Goal: Information Seeking & Learning: Check status

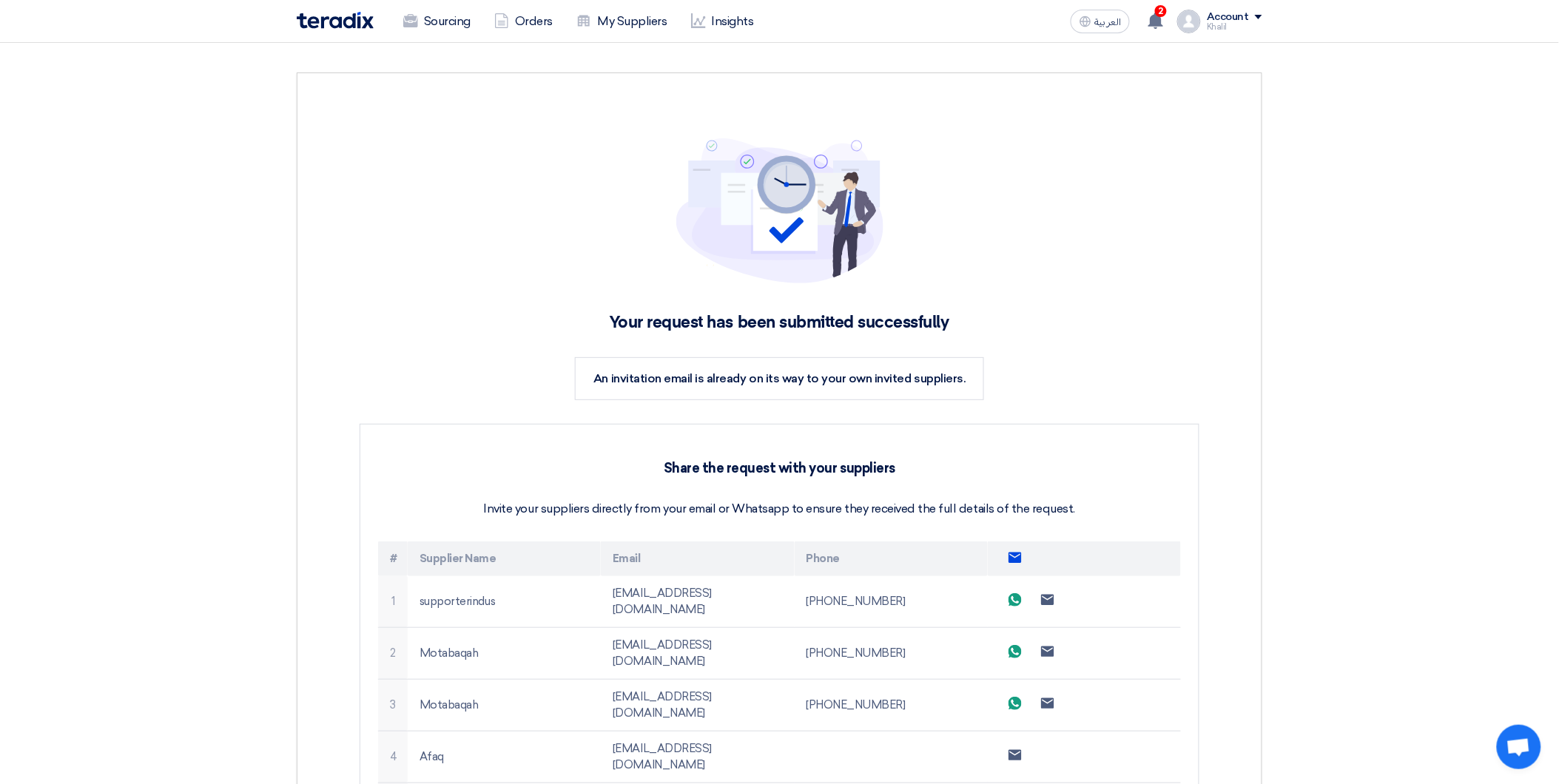
click at [329, 24] on img at bounding box center [335, 20] width 77 height 17
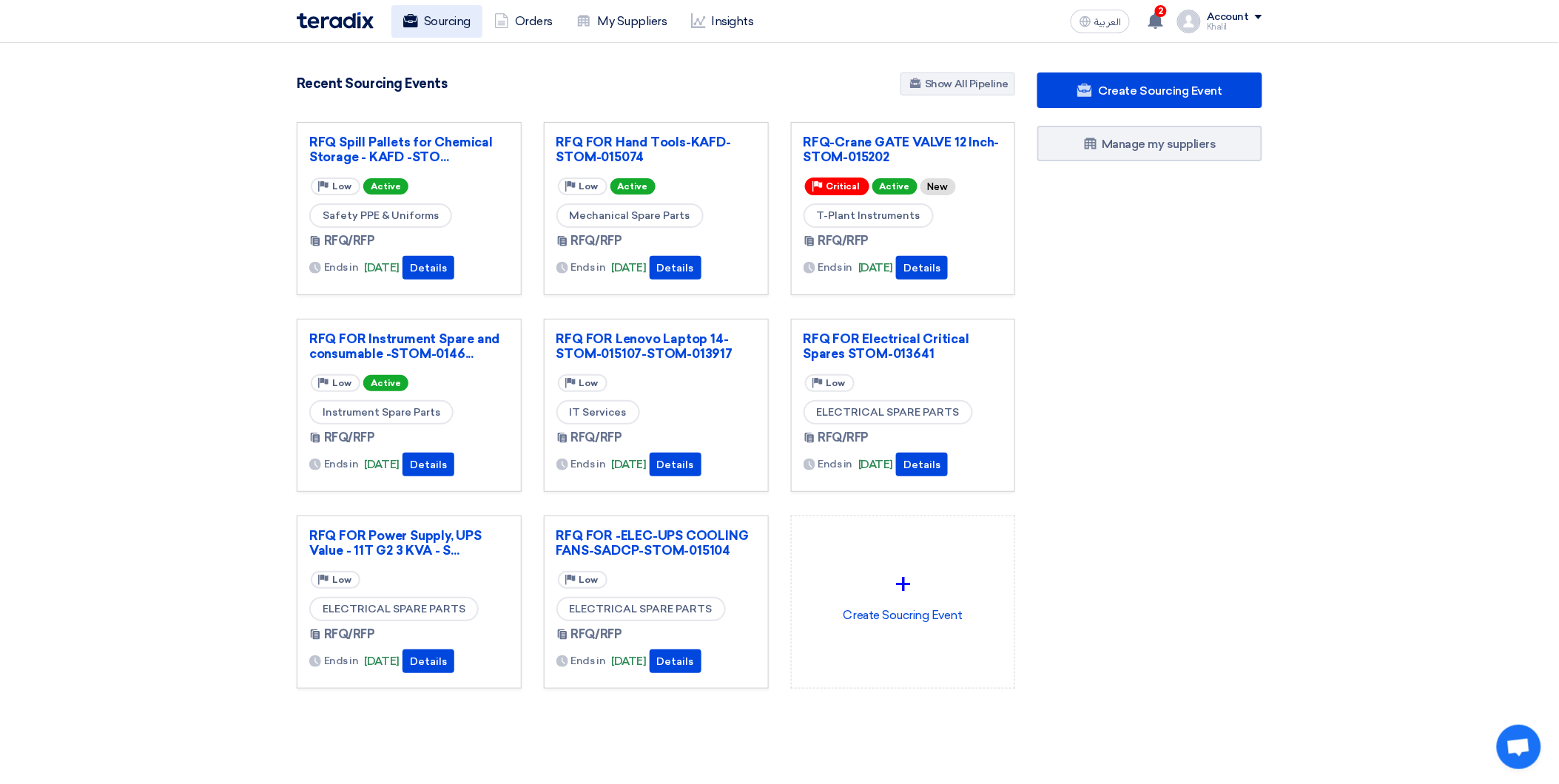
click at [453, 21] on link "Sourcing" at bounding box center [437, 21] width 91 height 32
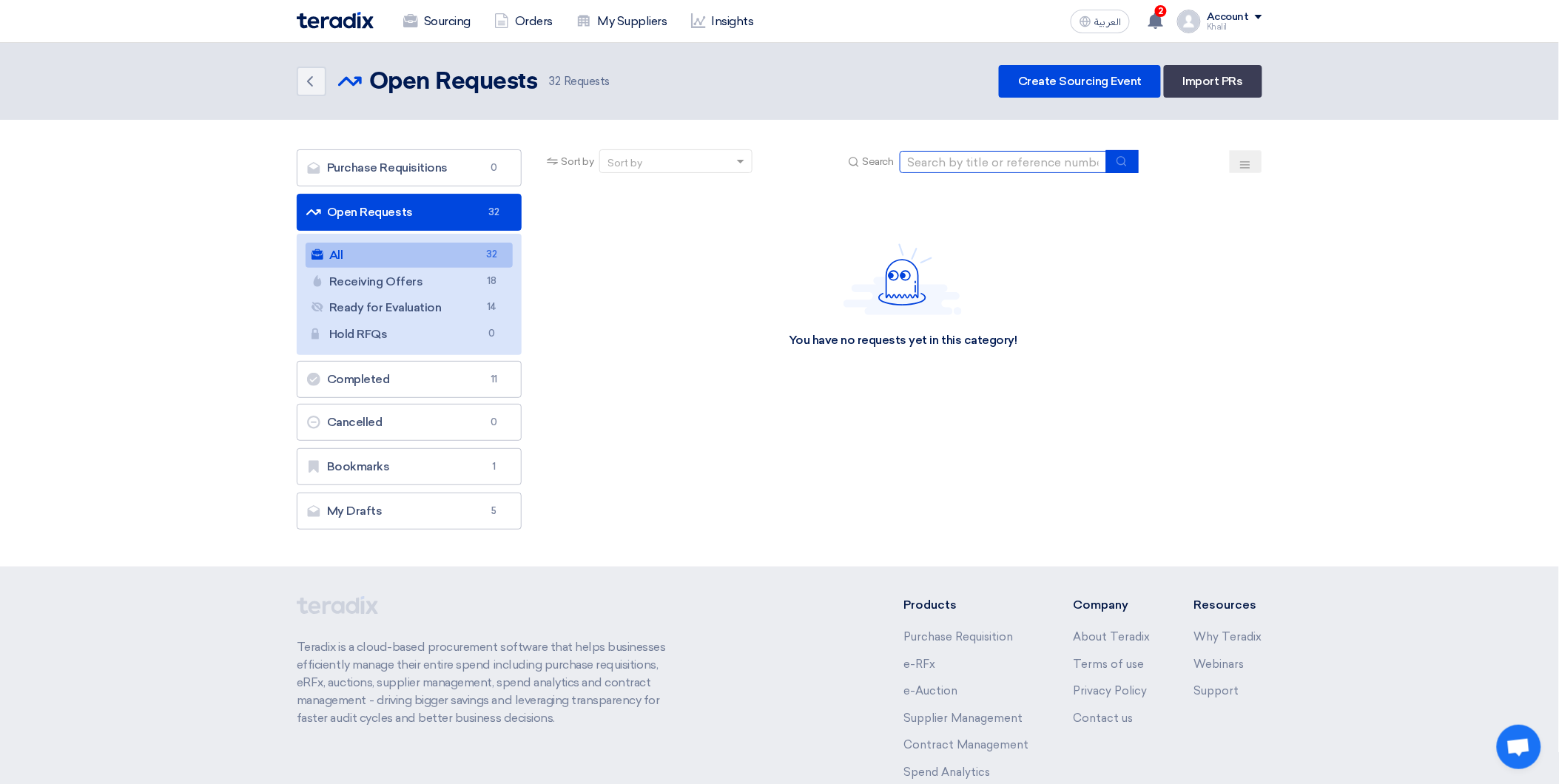
click at [959, 157] on input at bounding box center [1003, 161] width 207 height 22
paste input "STOM-015102"
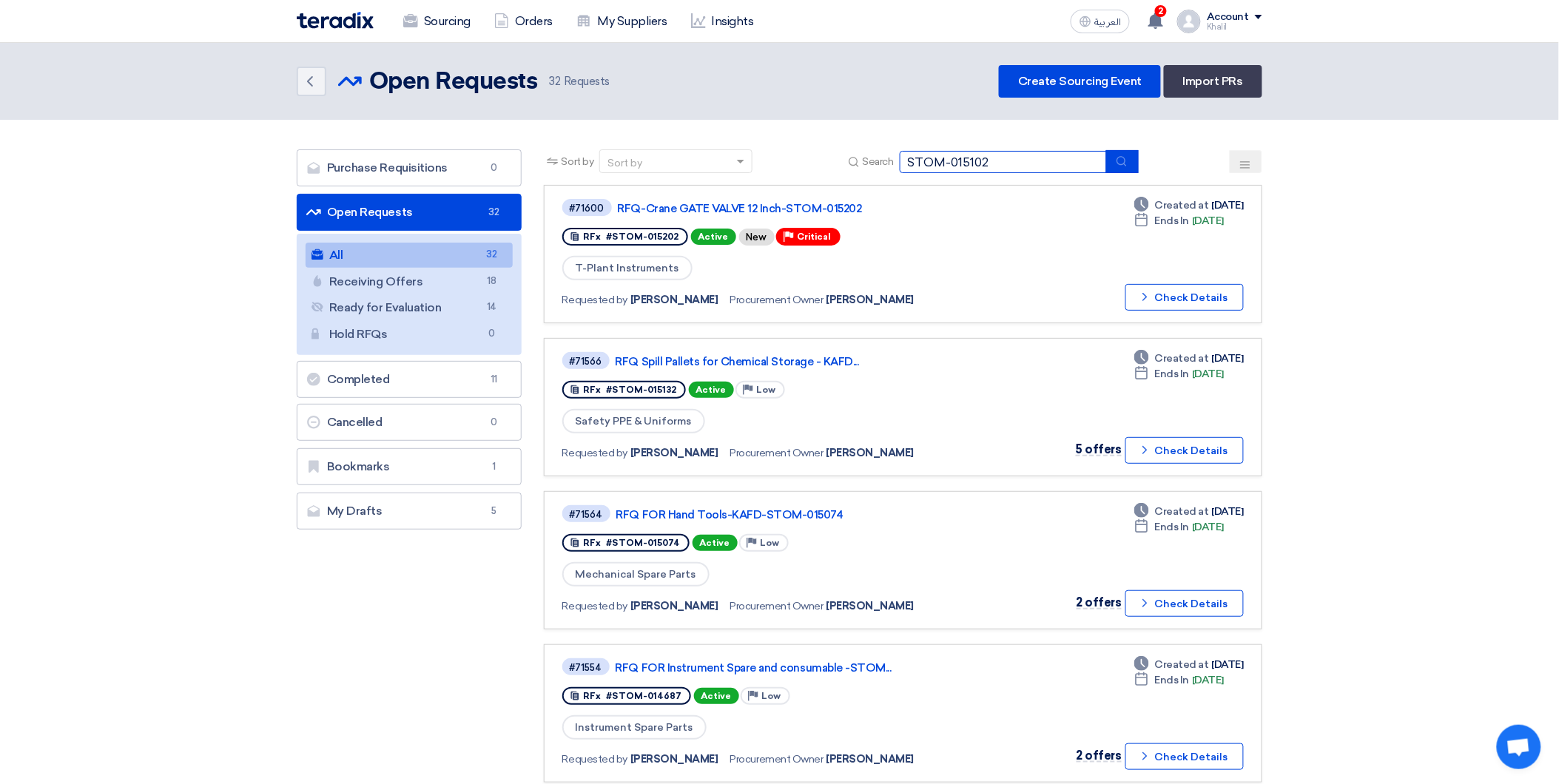
type input "STOM-015102"
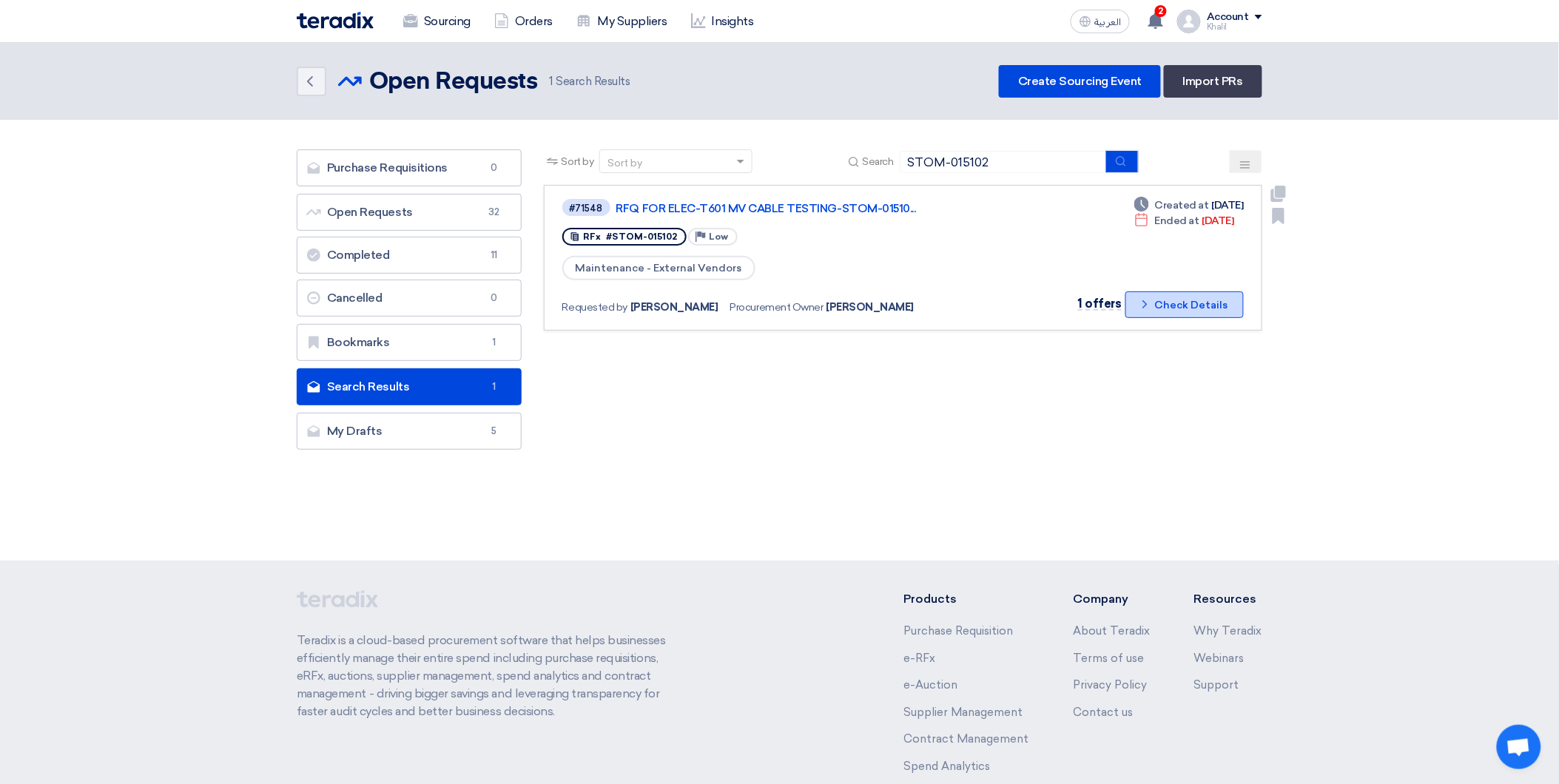
click at [1140, 304] on button "Check details Check Details" at bounding box center [1184, 304] width 118 height 26
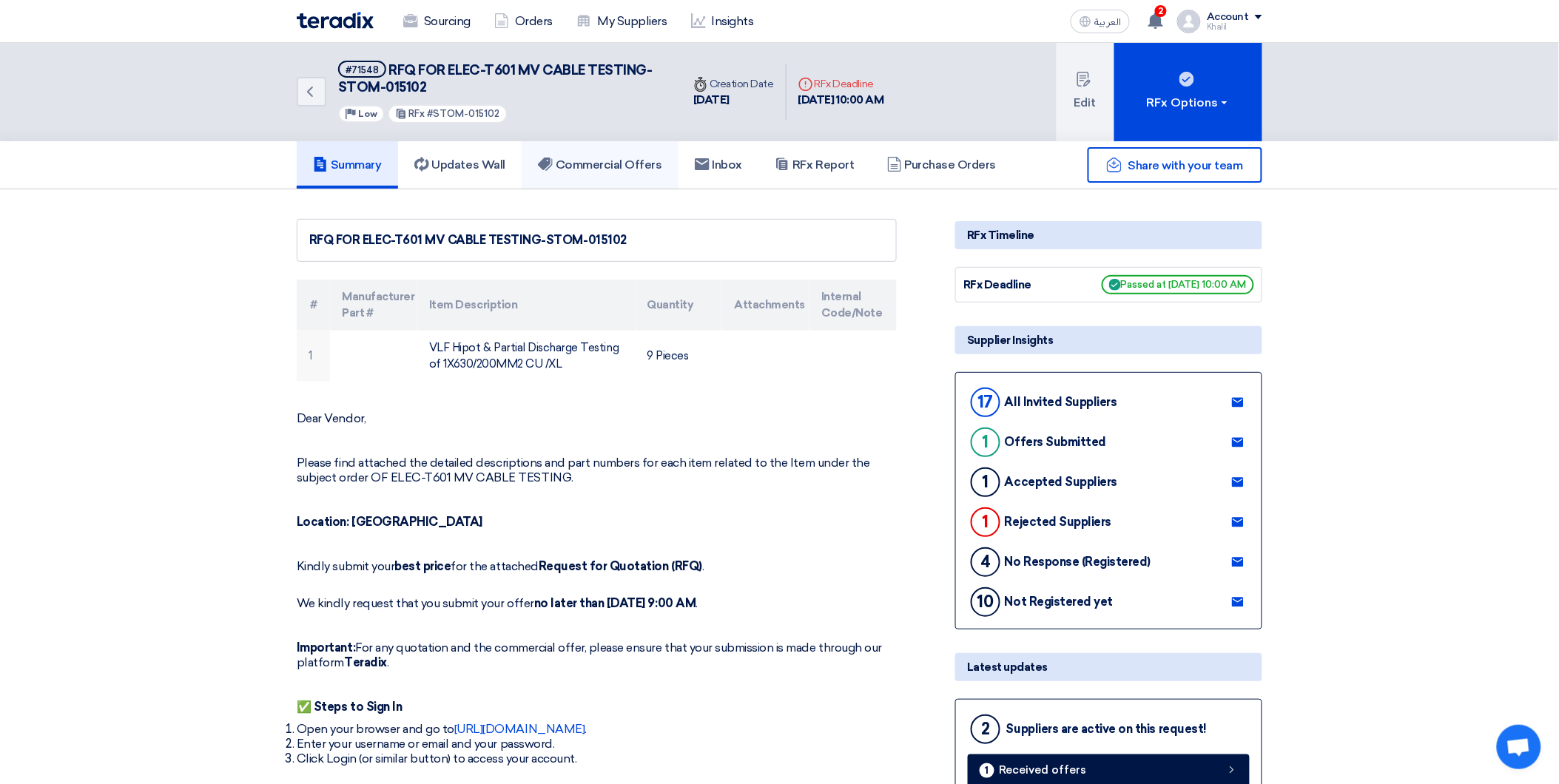
click at [587, 172] on link "Commercial Offers" at bounding box center [600, 164] width 157 height 47
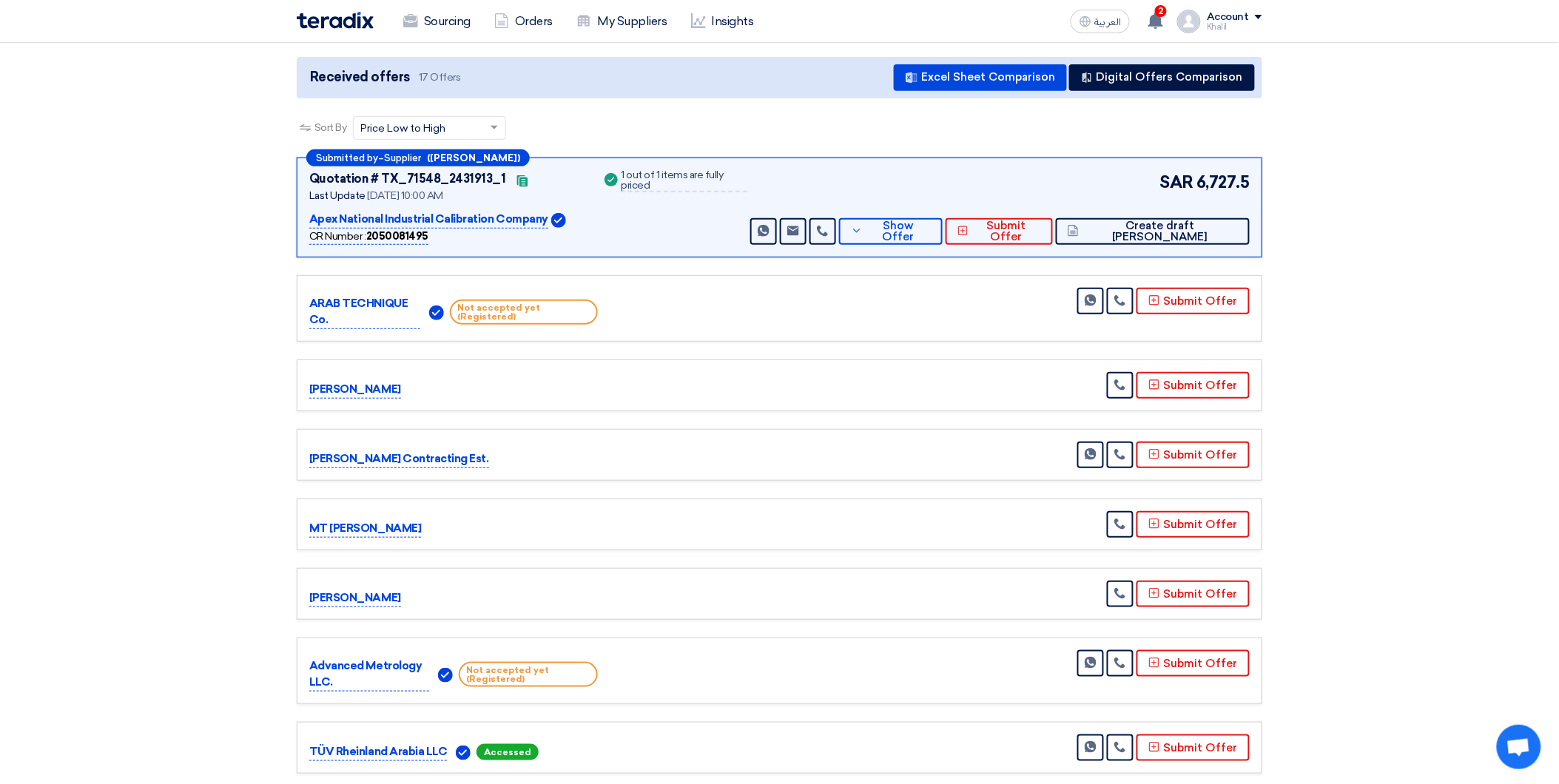
scroll to position [82, 0]
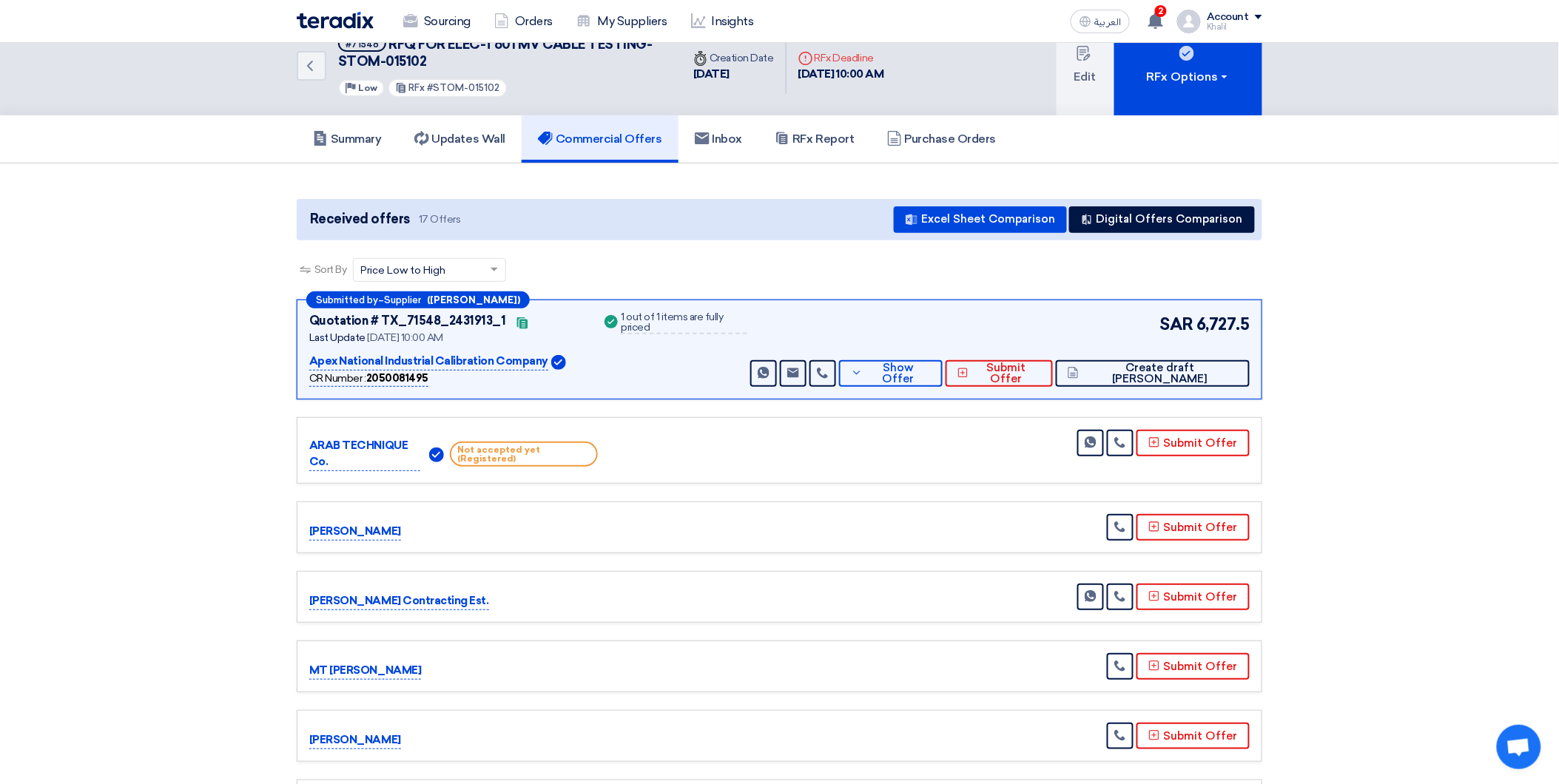
scroll to position [0, 0]
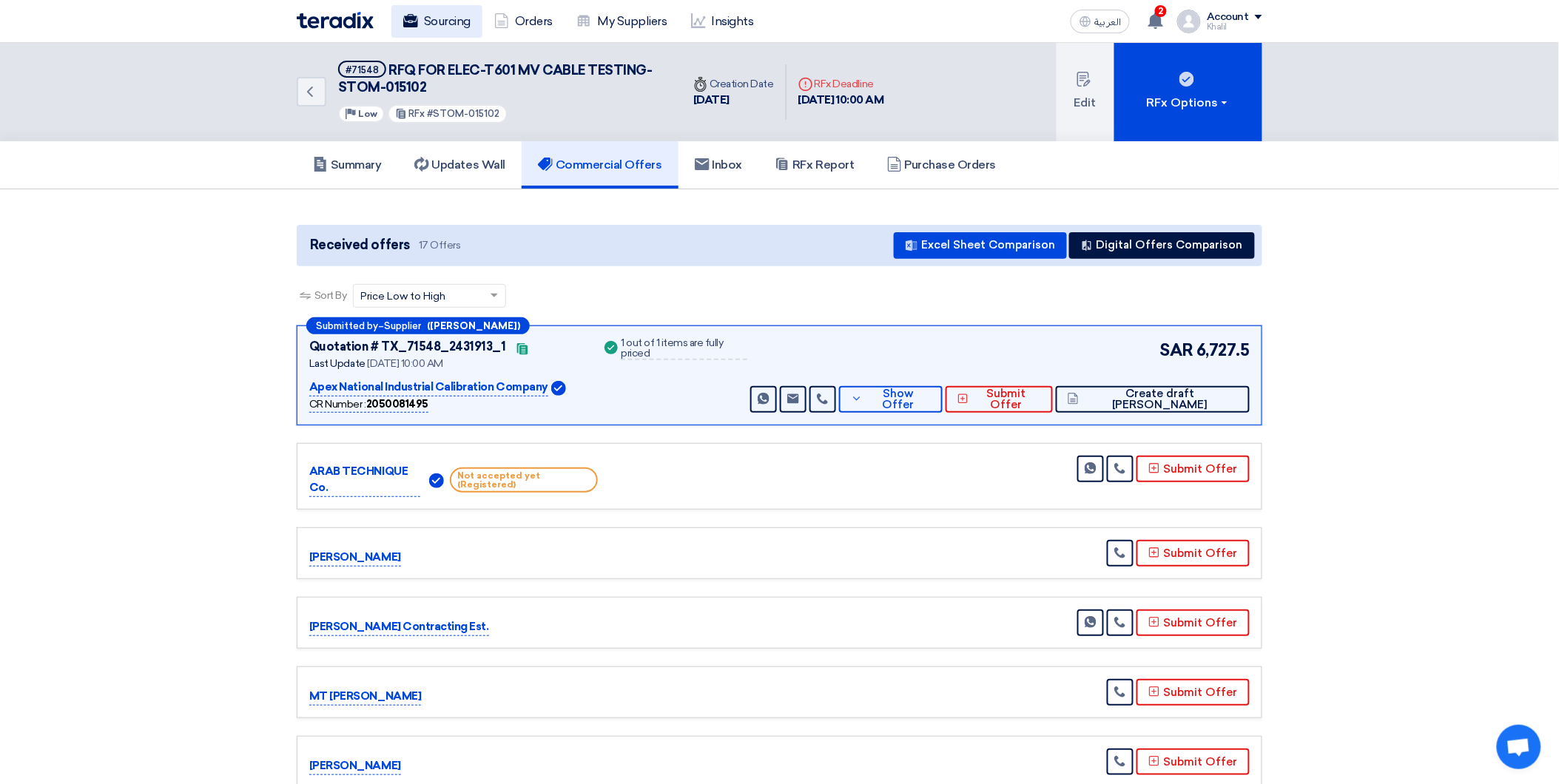
click at [442, 22] on link "Sourcing" at bounding box center [437, 21] width 91 height 32
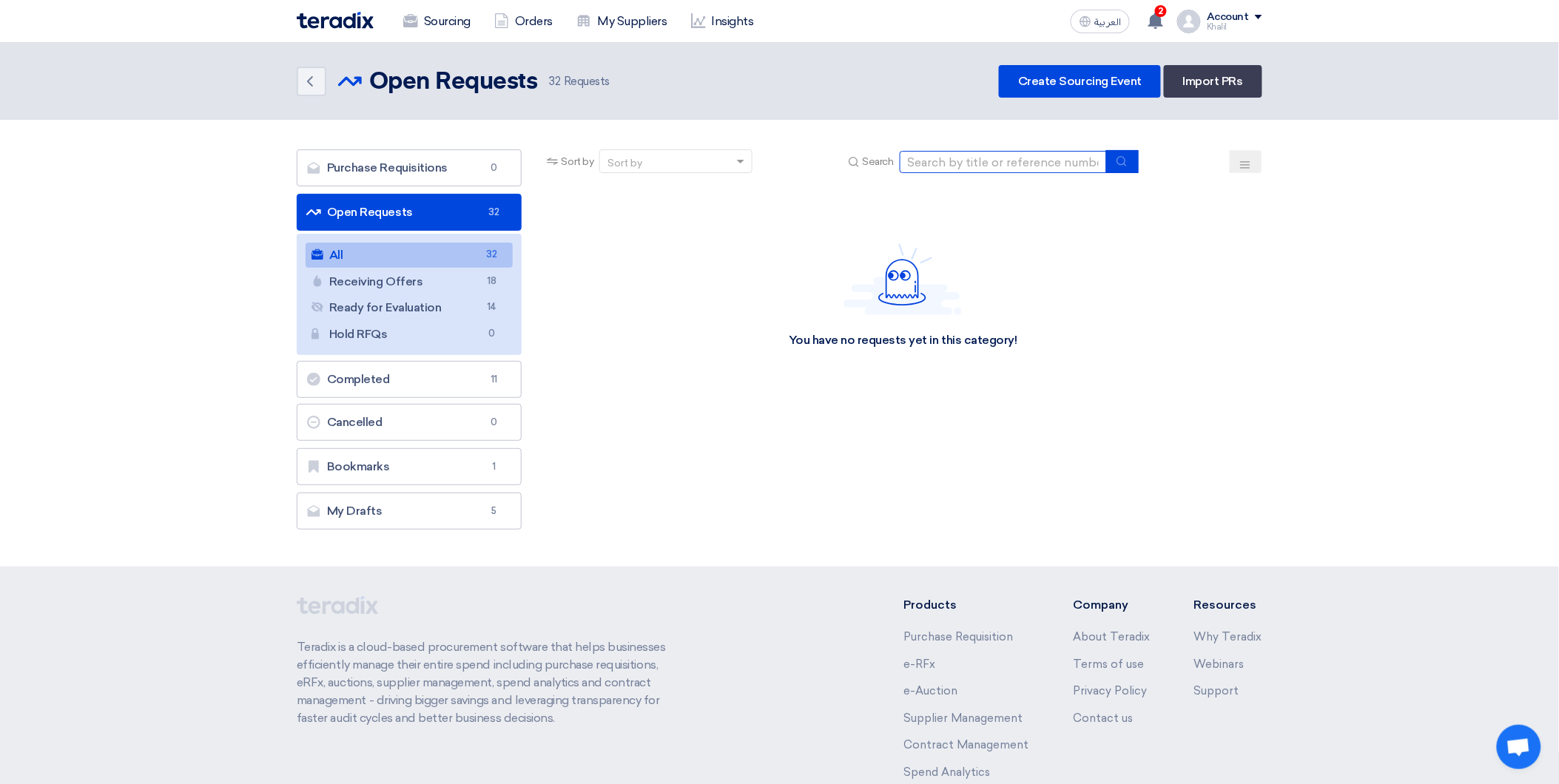
click at [936, 164] on input at bounding box center [1003, 161] width 207 height 22
paste input "STOM-015103"
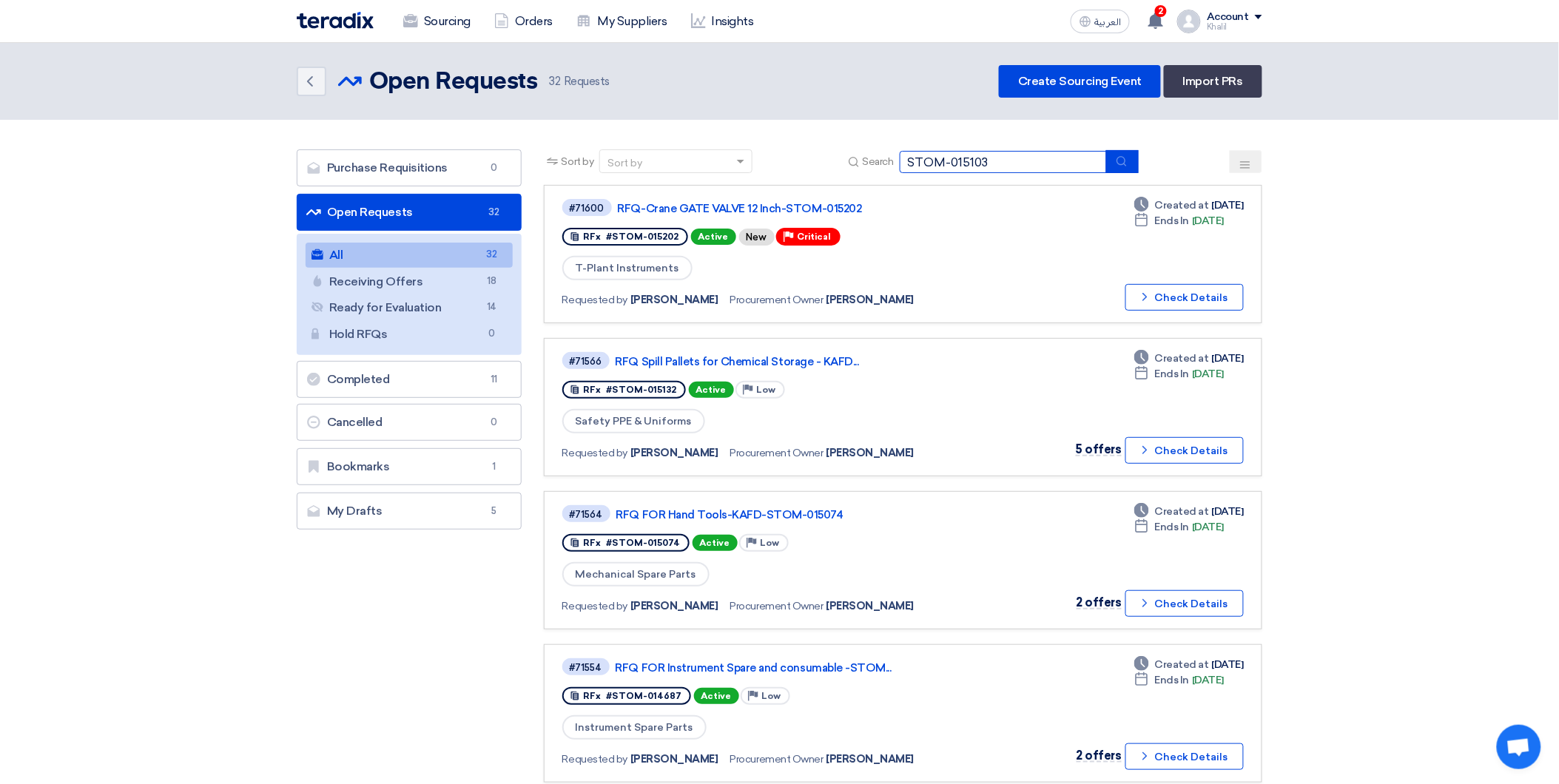
type input "STOM-015103"
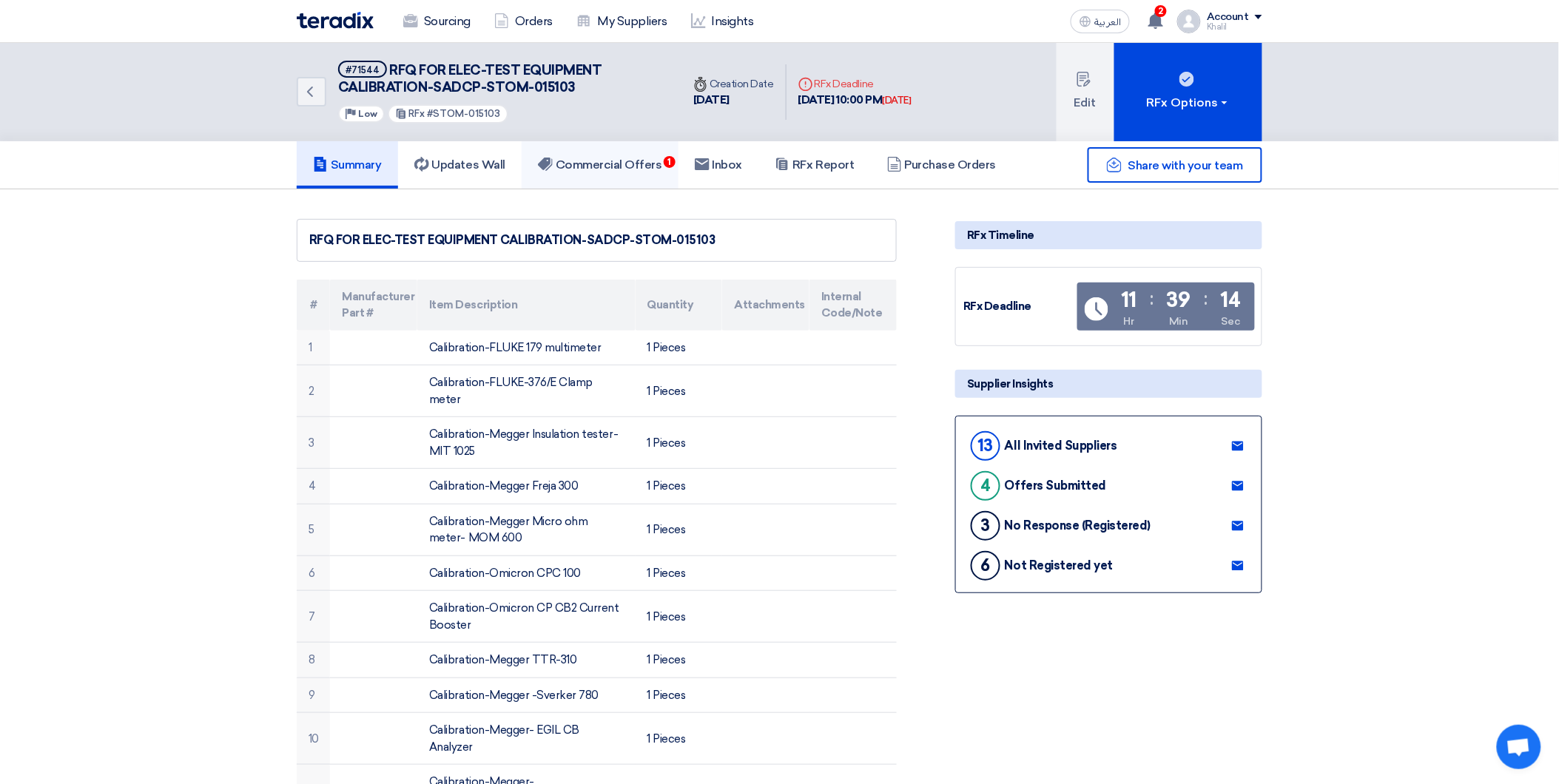
click at [657, 165] on h5 "Commercial Offers 1" at bounding box center [600, 164] width 124 height 15
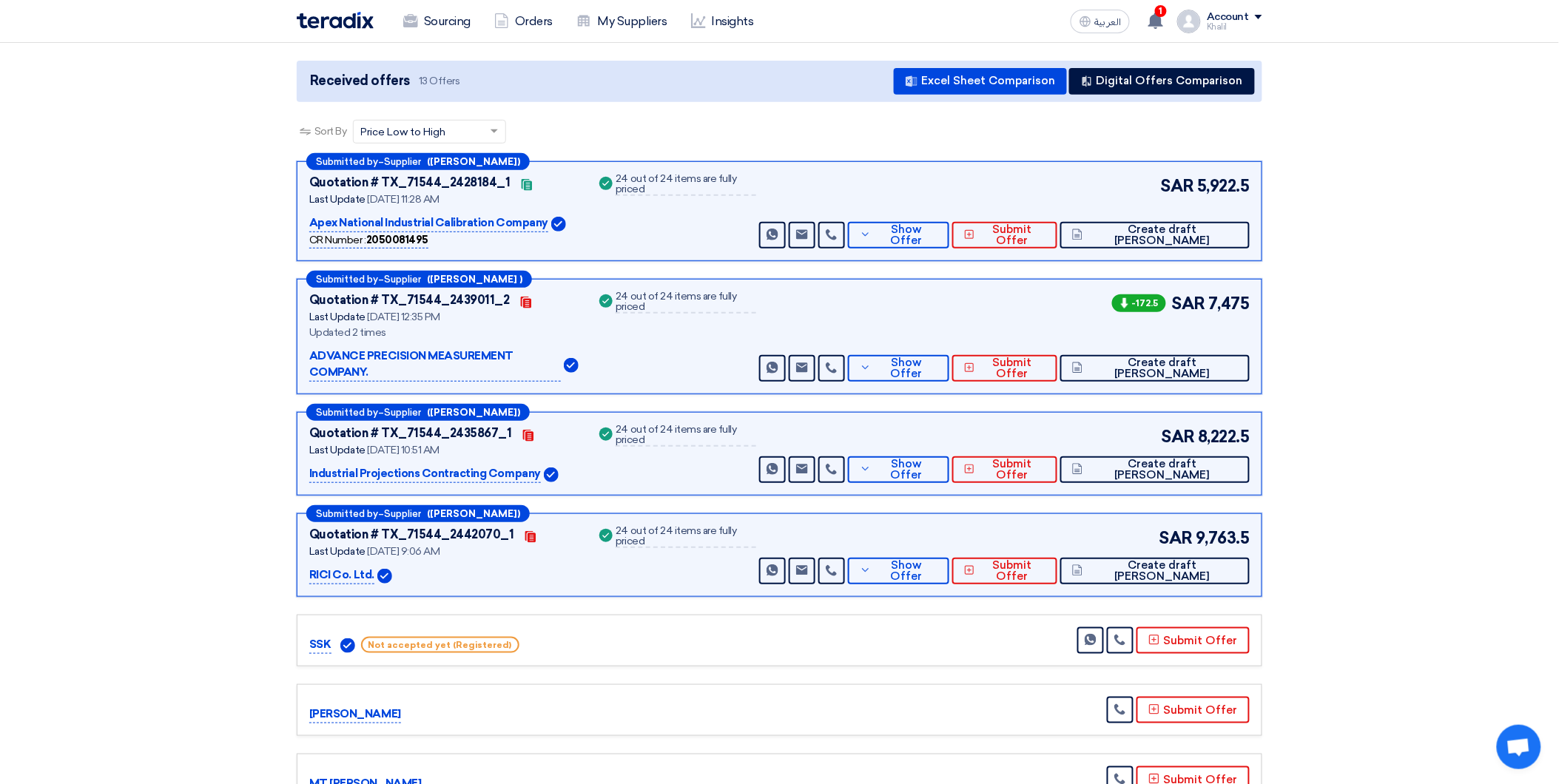
scroll to position [247, 0]
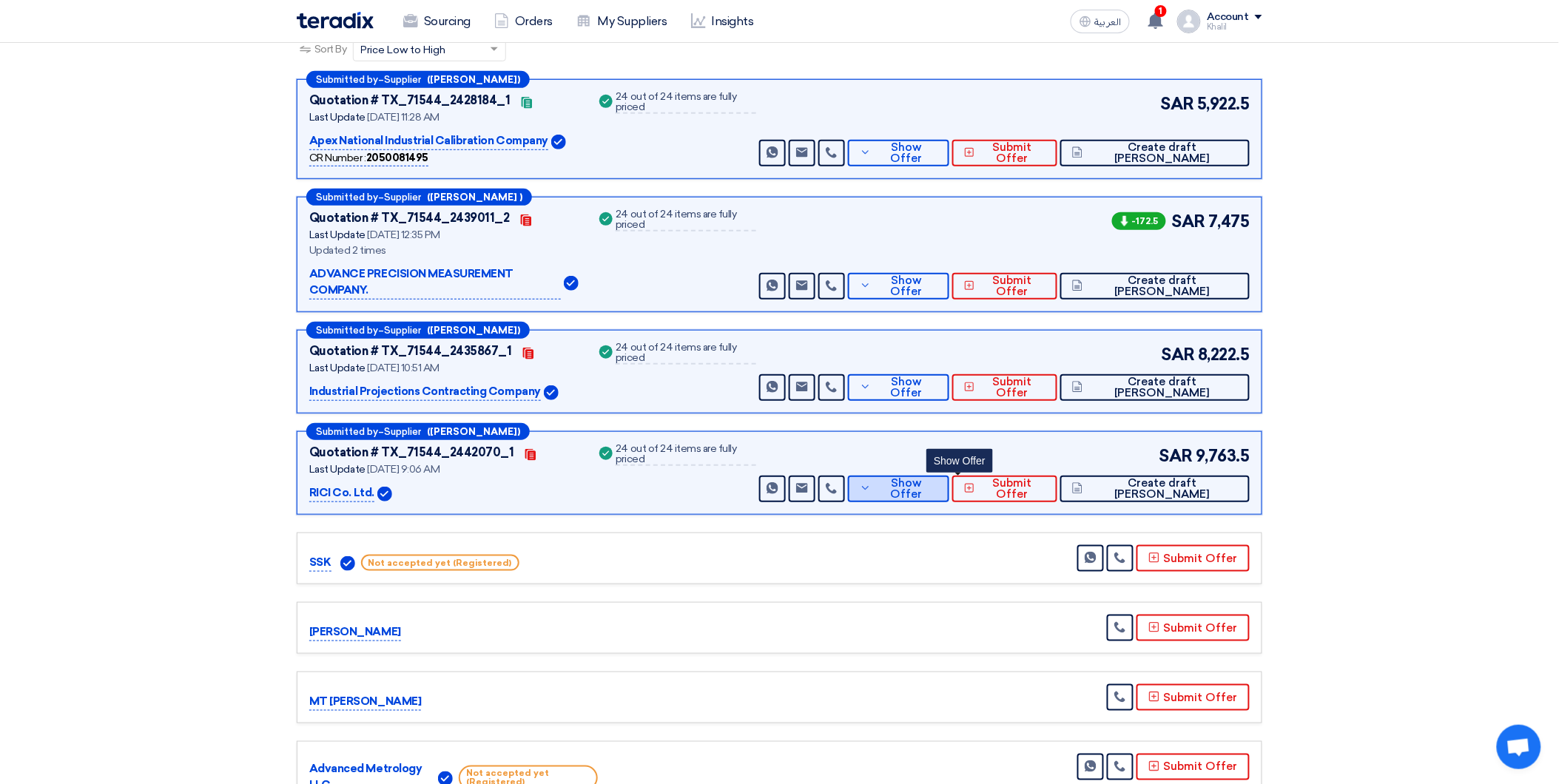
click at [949, 476] on button "Show Offer" at bounding box center [899, 489] width 102 height 26
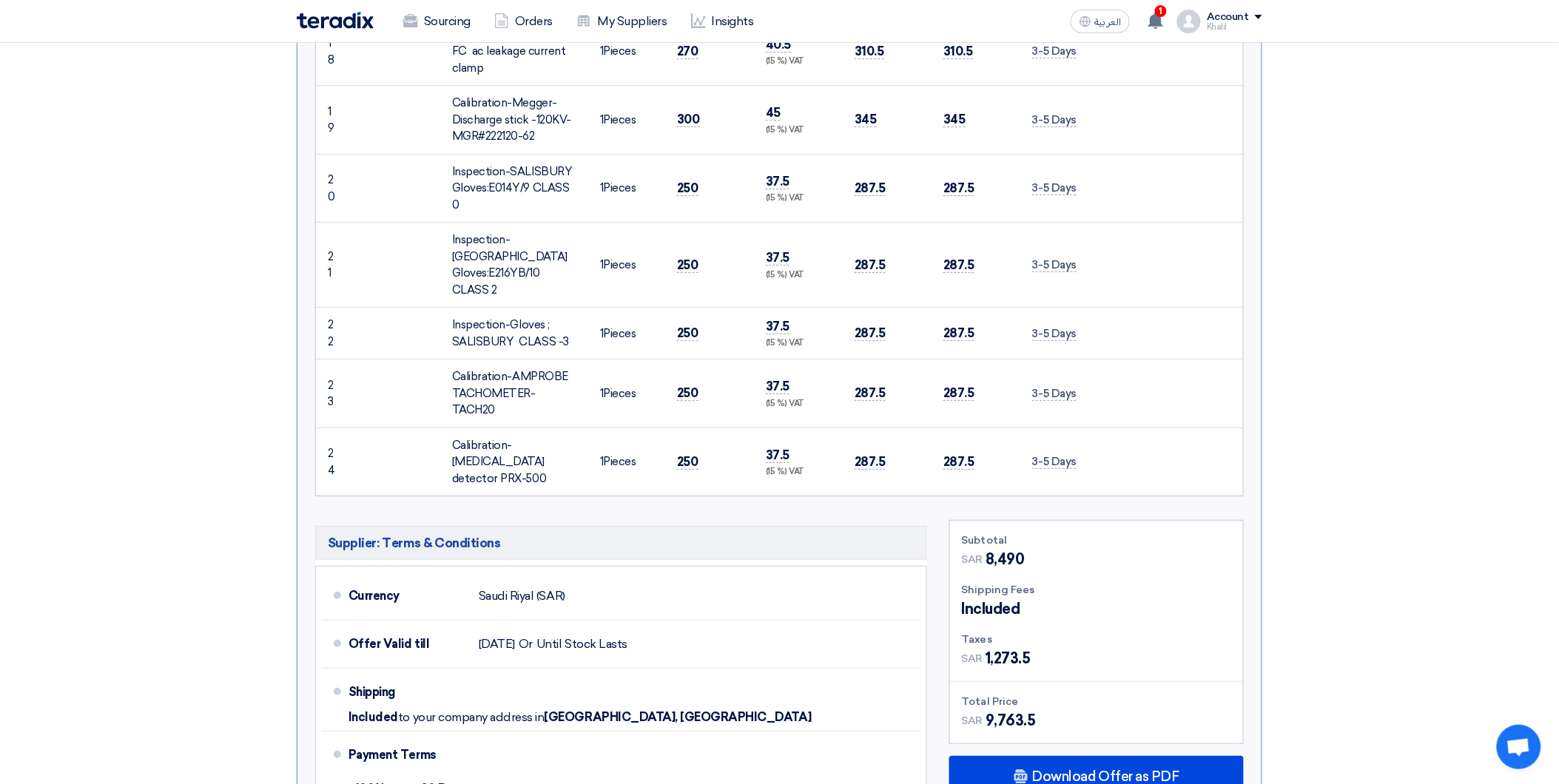
scroll to position [2301, 0]
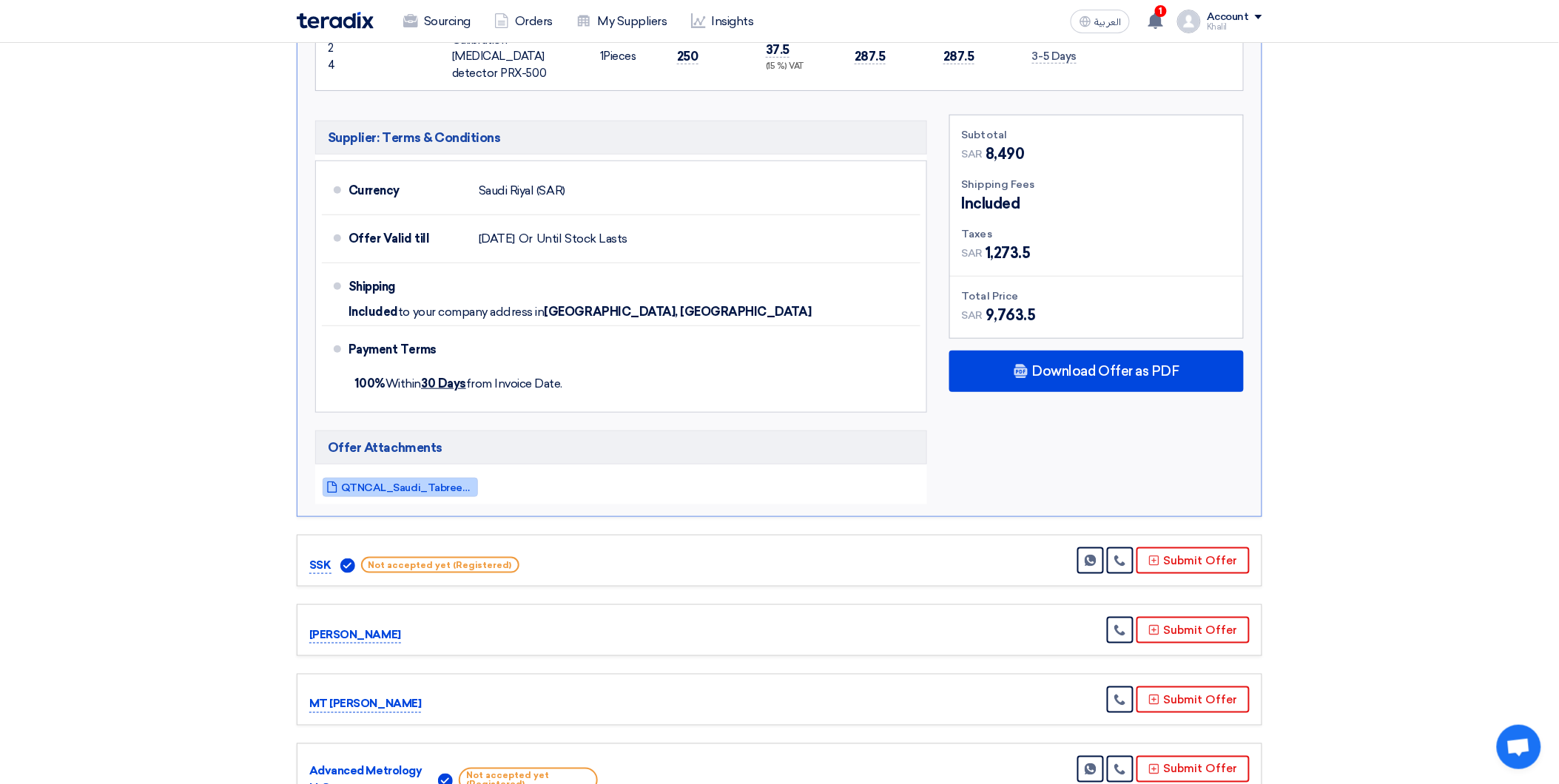
click at [432, 482] on span "QTNCAL_Saudi_Tabreed_Operation_and_Maintenance_Co_STOM_1759125967430.pdf" at bounding box center [408, 487] width 133 height 11
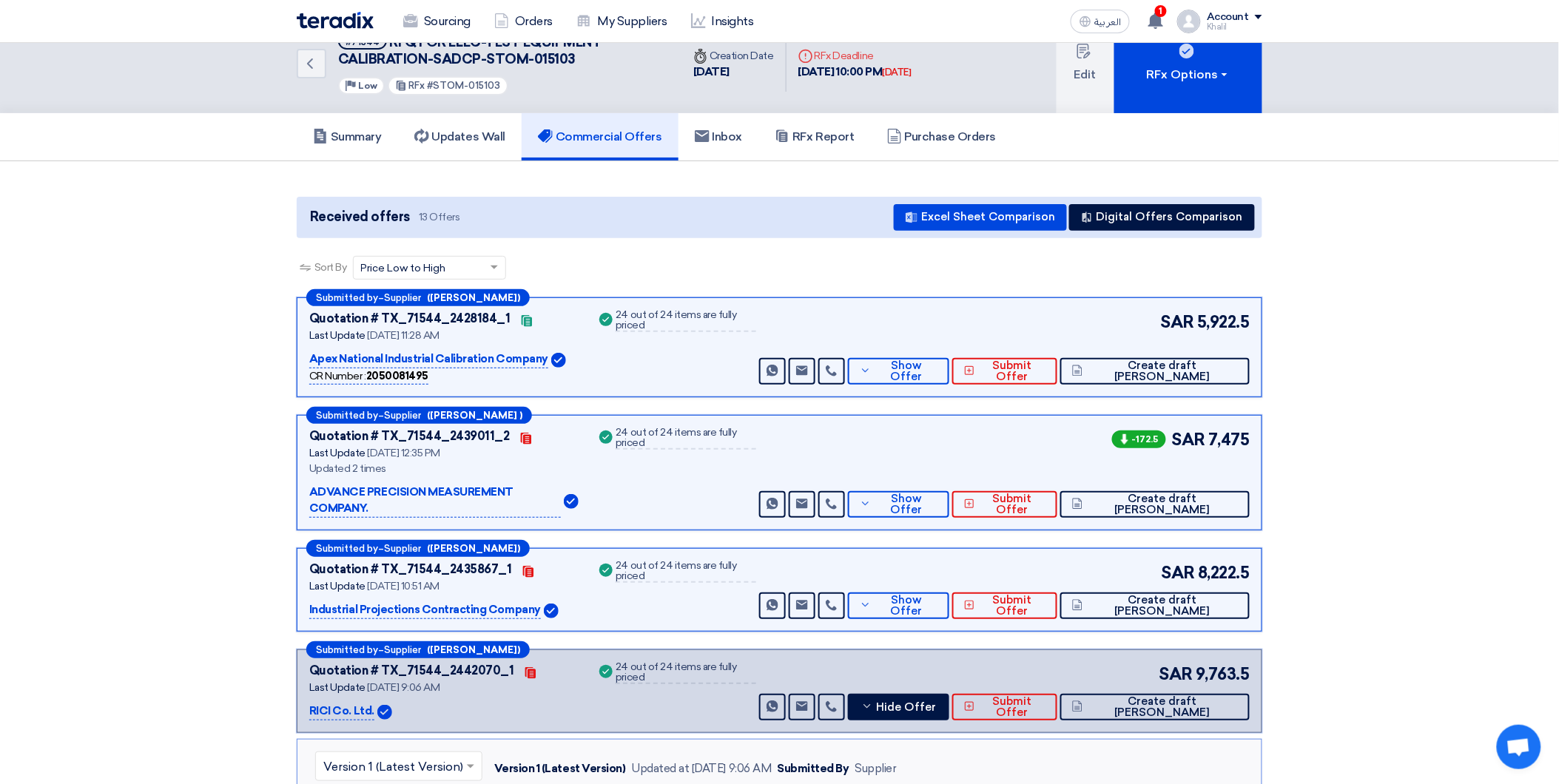
scroll to position [0, 0]
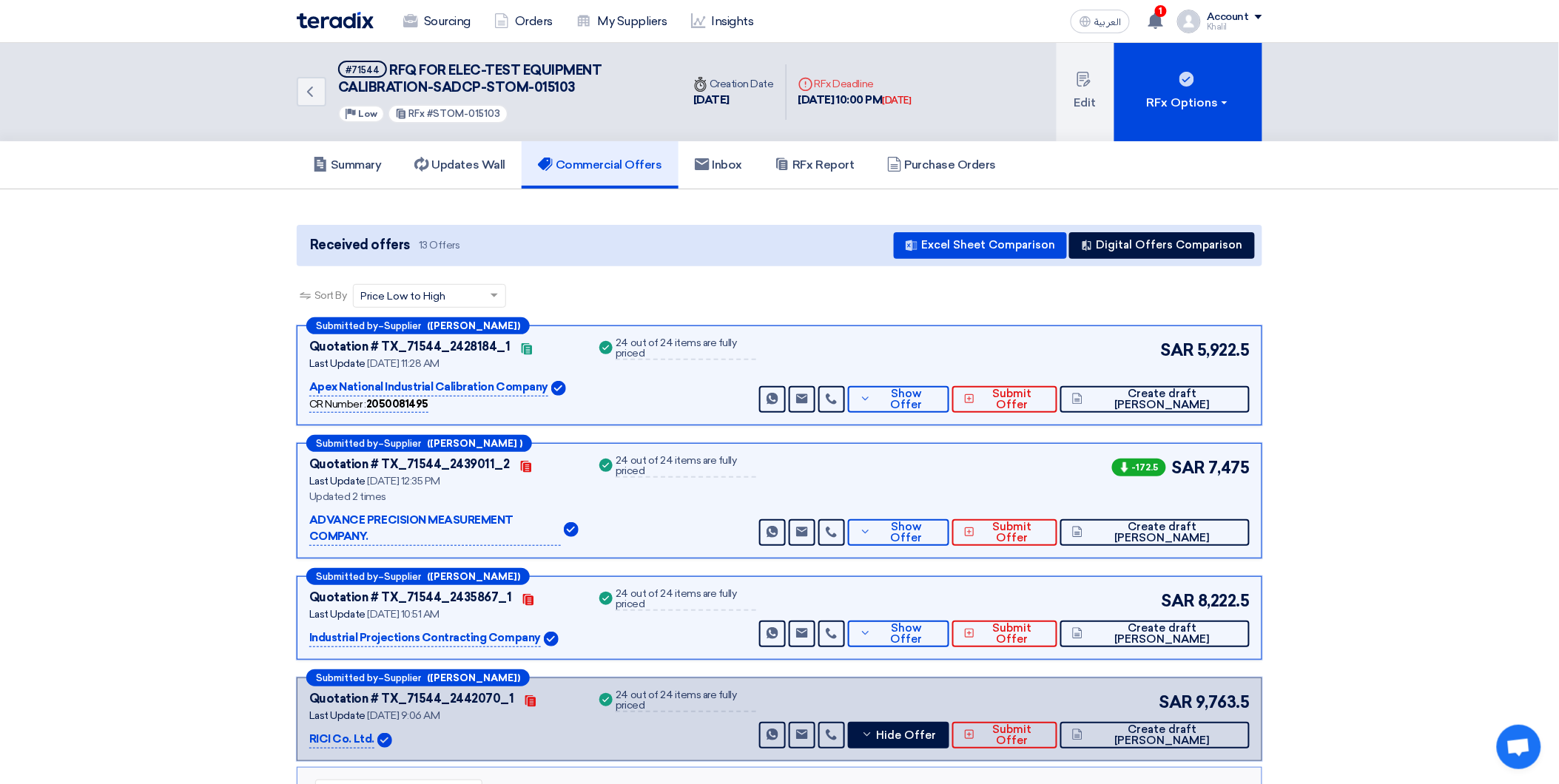
click at [615, 158] on h5 "Commercial Offers" at bounding box center [600, 164] width 124 height 15
click at [507, 388] on p "Apex National Industrial Calibration Company" at bounding box center [428, 388] width 239 height 18
click at [938, 401] on span "Show Offer" at bounding box center [907, 399] width 63 height 22
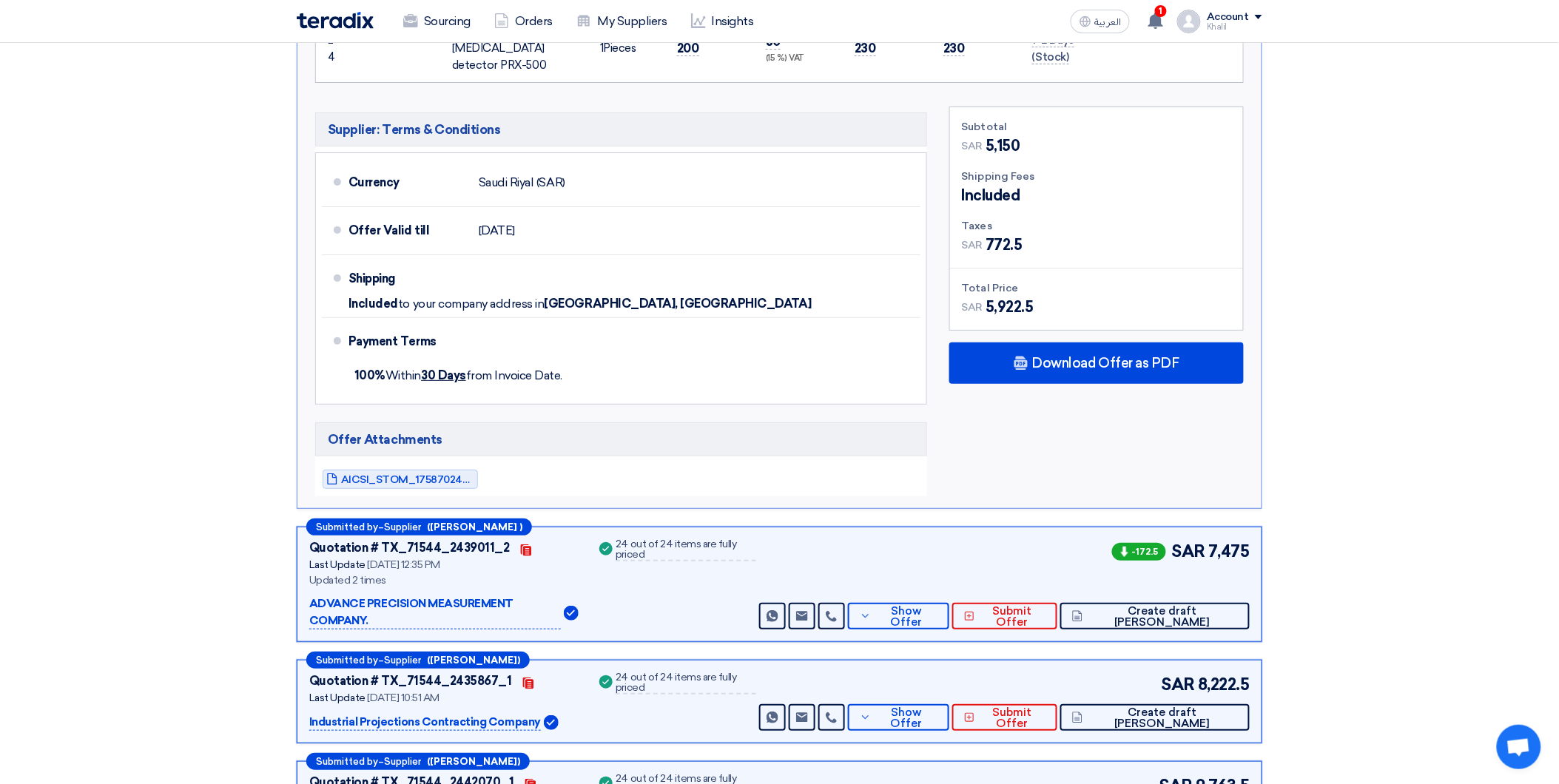
scroll to position [1890, 0]
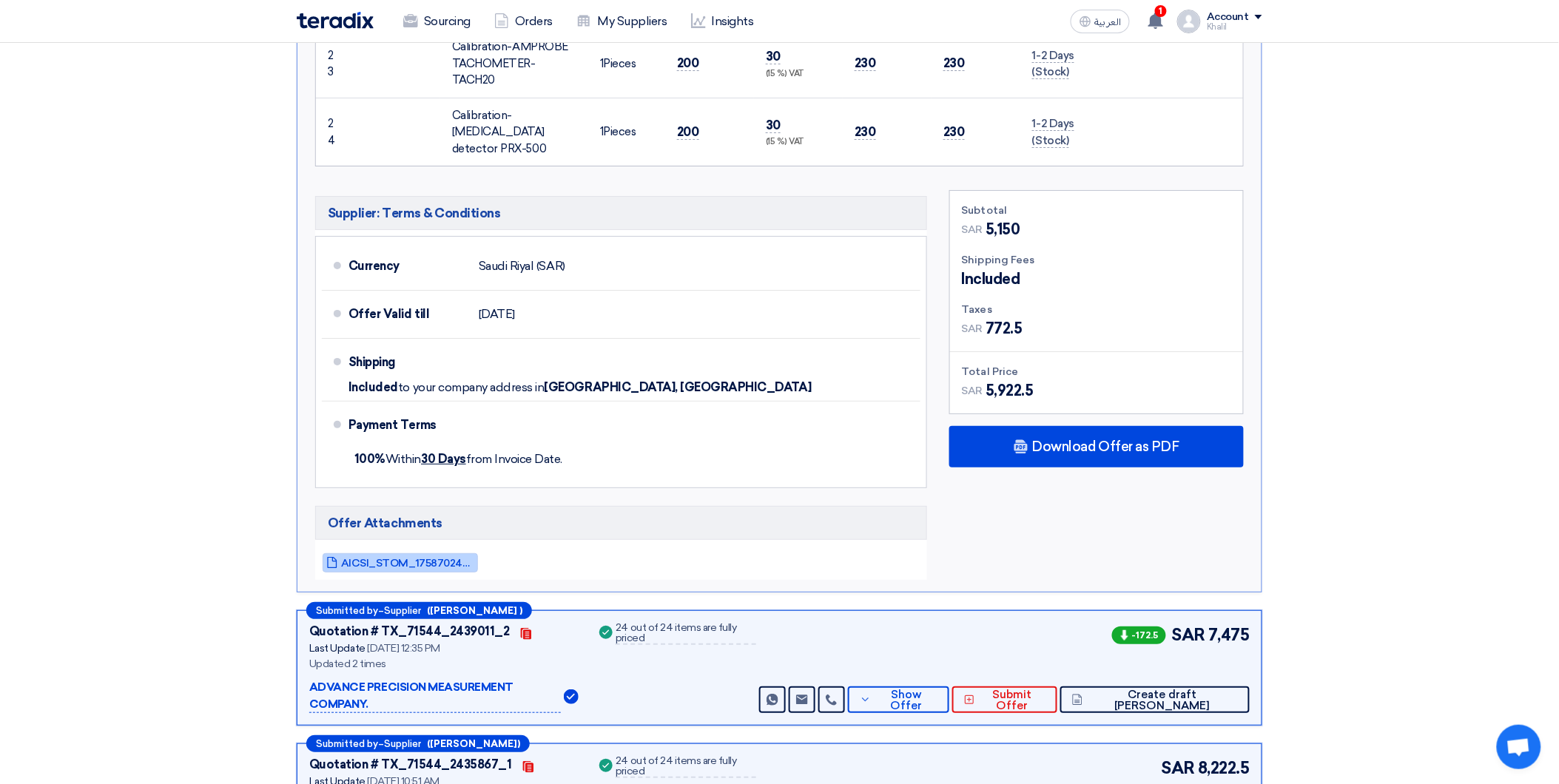
click at [438, 553] on link "AICSI_STOM_1758702463542.pdf" at bounding box center [401, 563] width 156 height 19
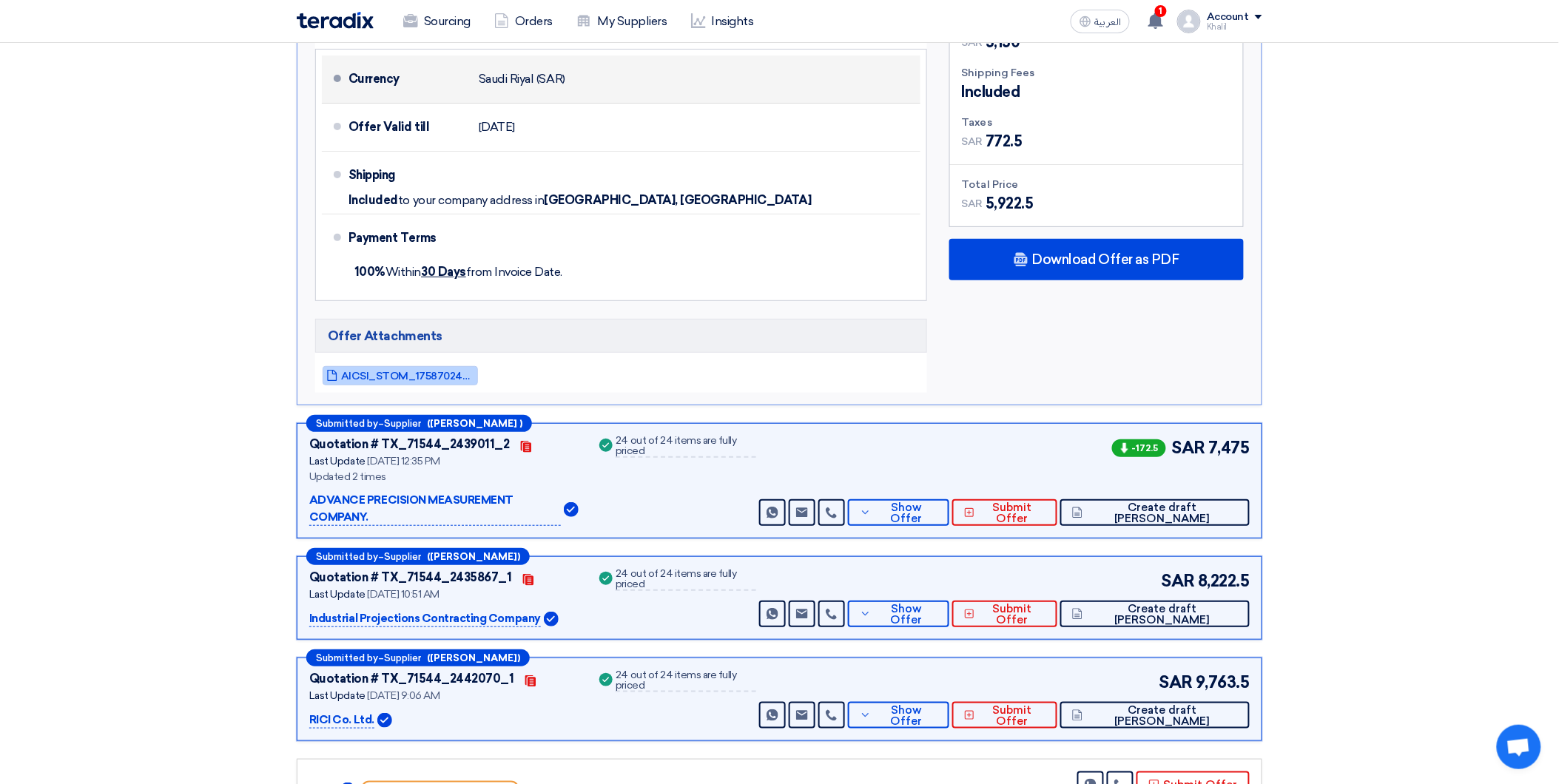
scroll to position [2136, 0]
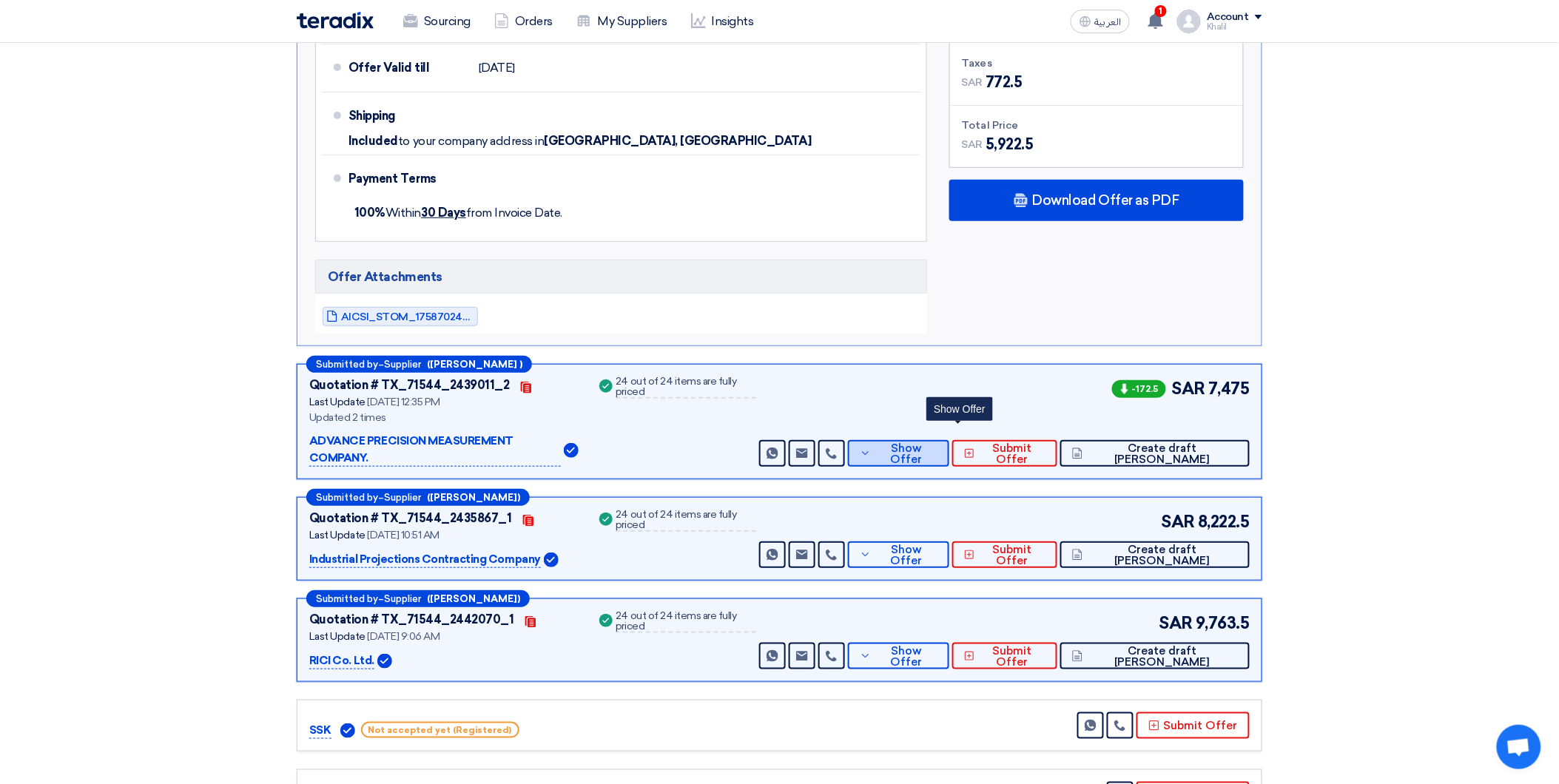
click at [871, 447] on icon at bounding box center [865, 453] width 11 height 12
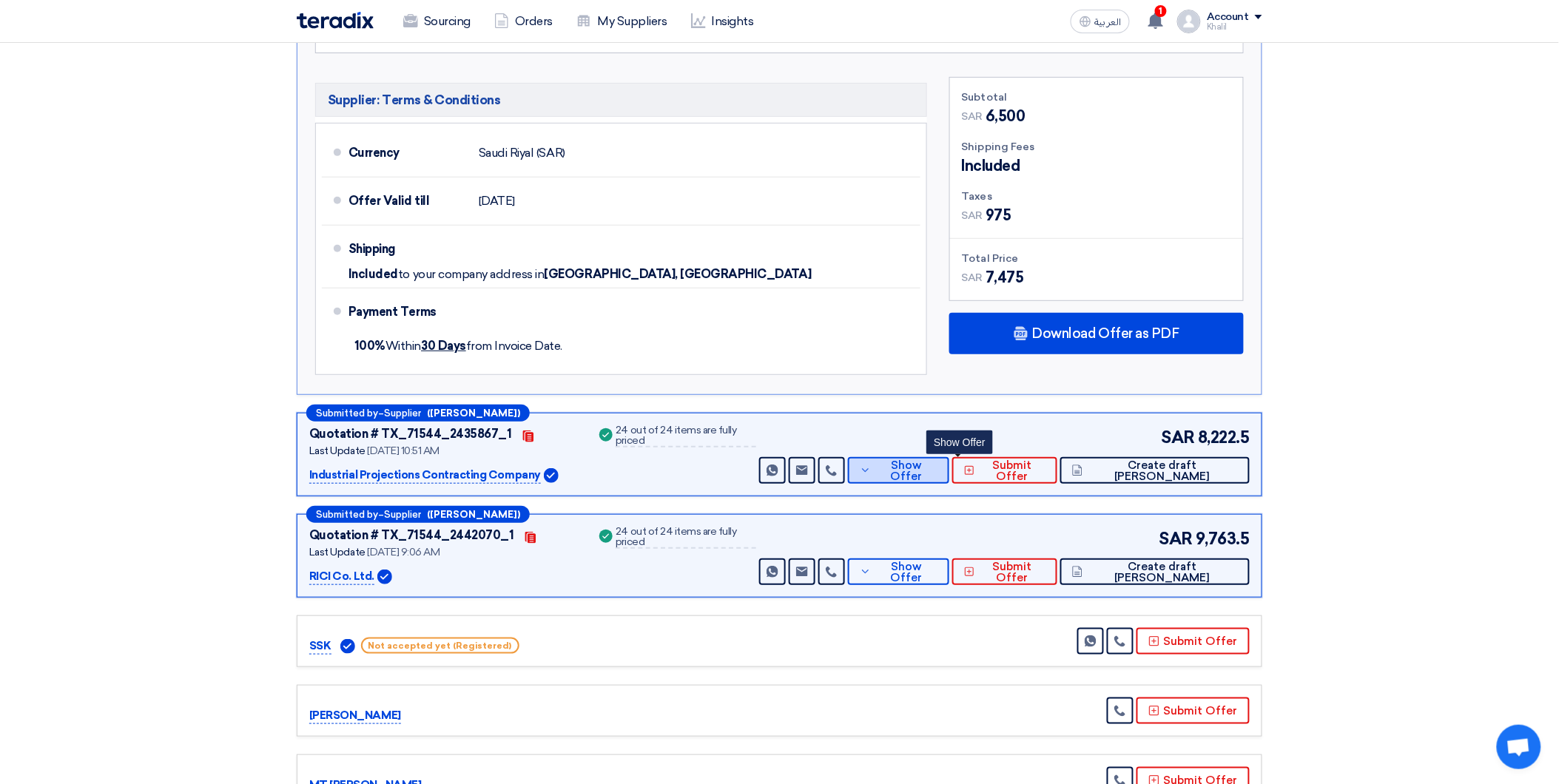
click at [871, 465] on icon at bounding box center [865, 471] width 11 height 12
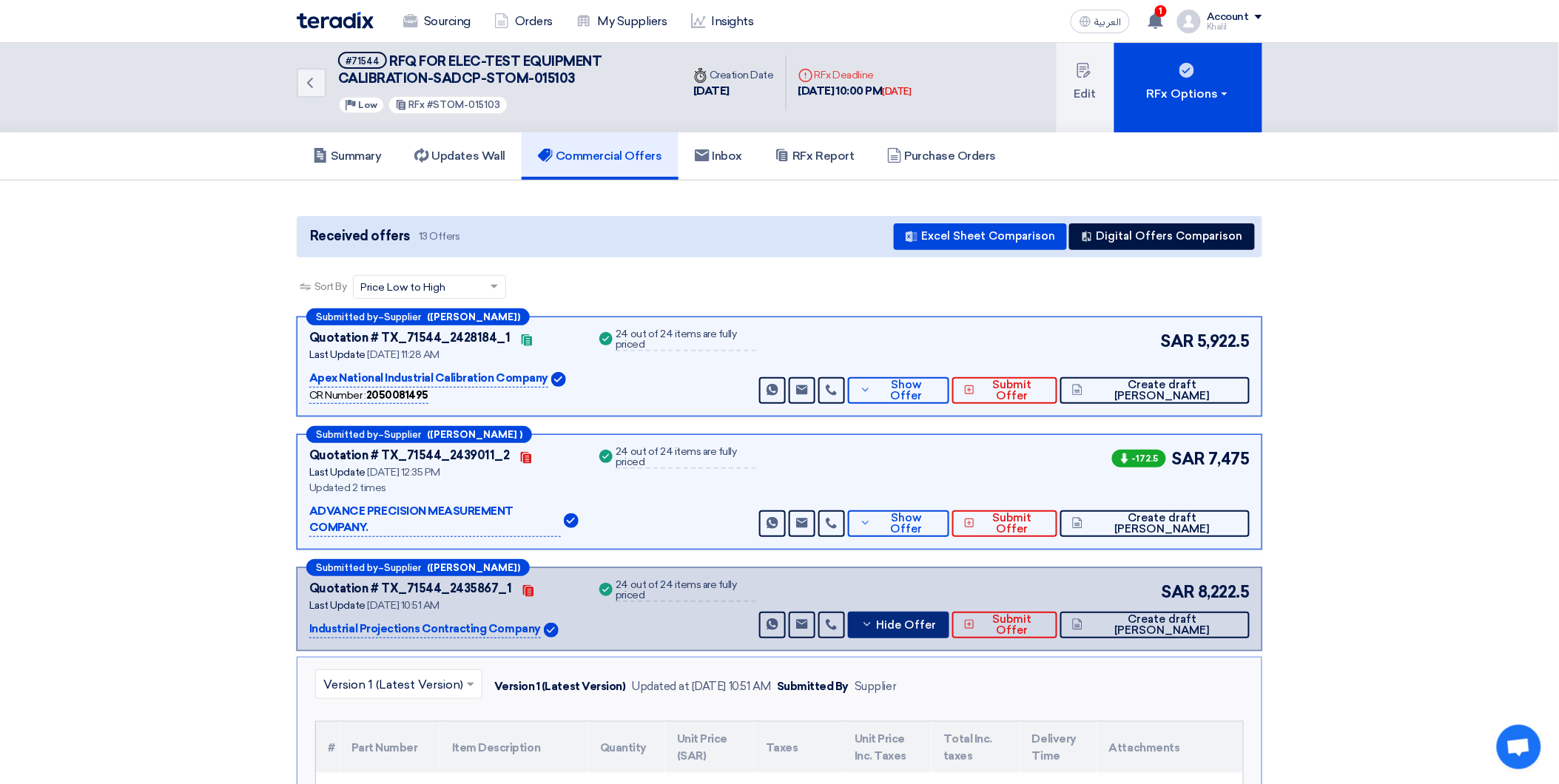
scroll to position [0, 0]
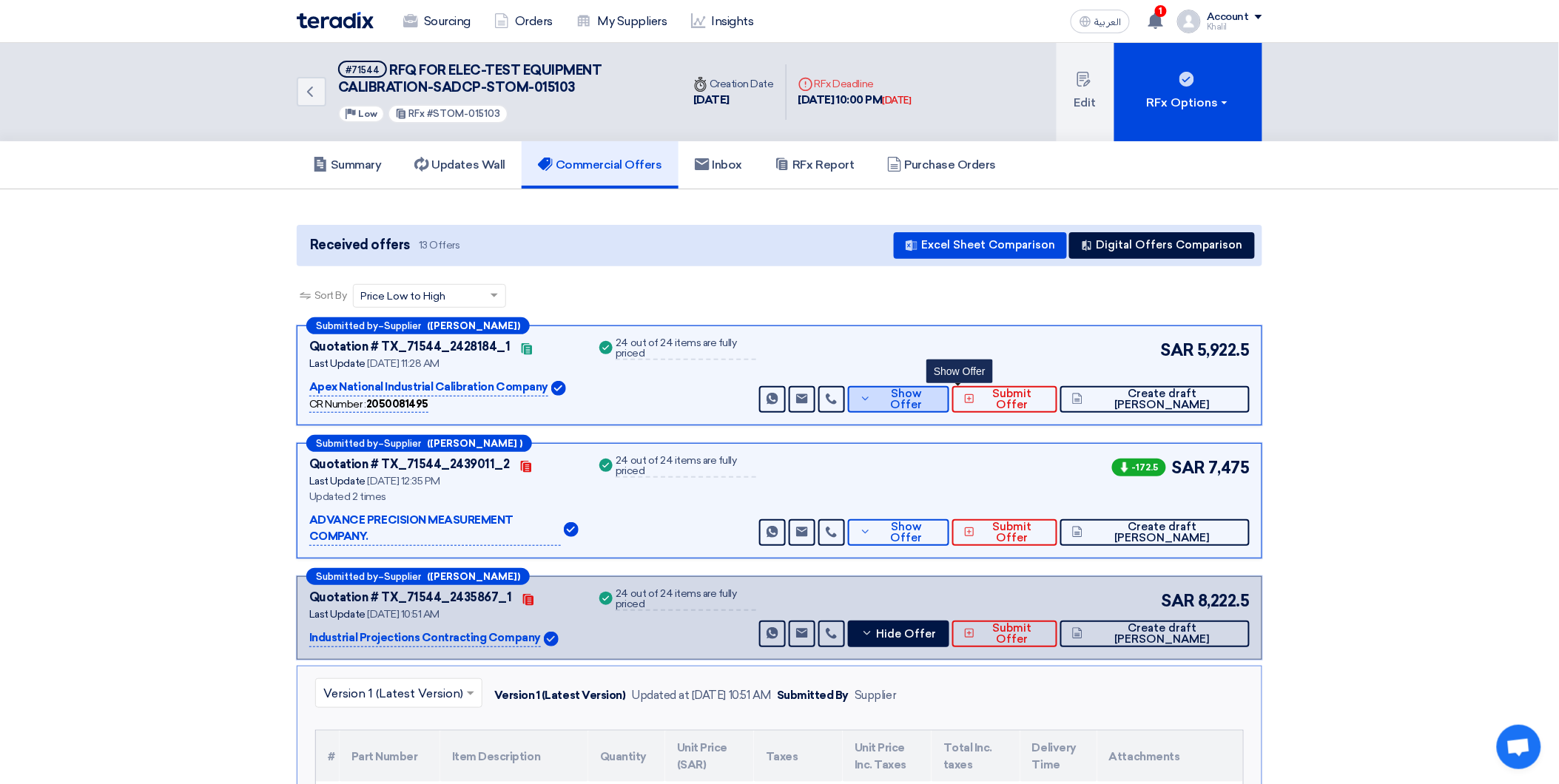
click at [871, 395] on icon at bounding box center [865, 399] width 11 height 12
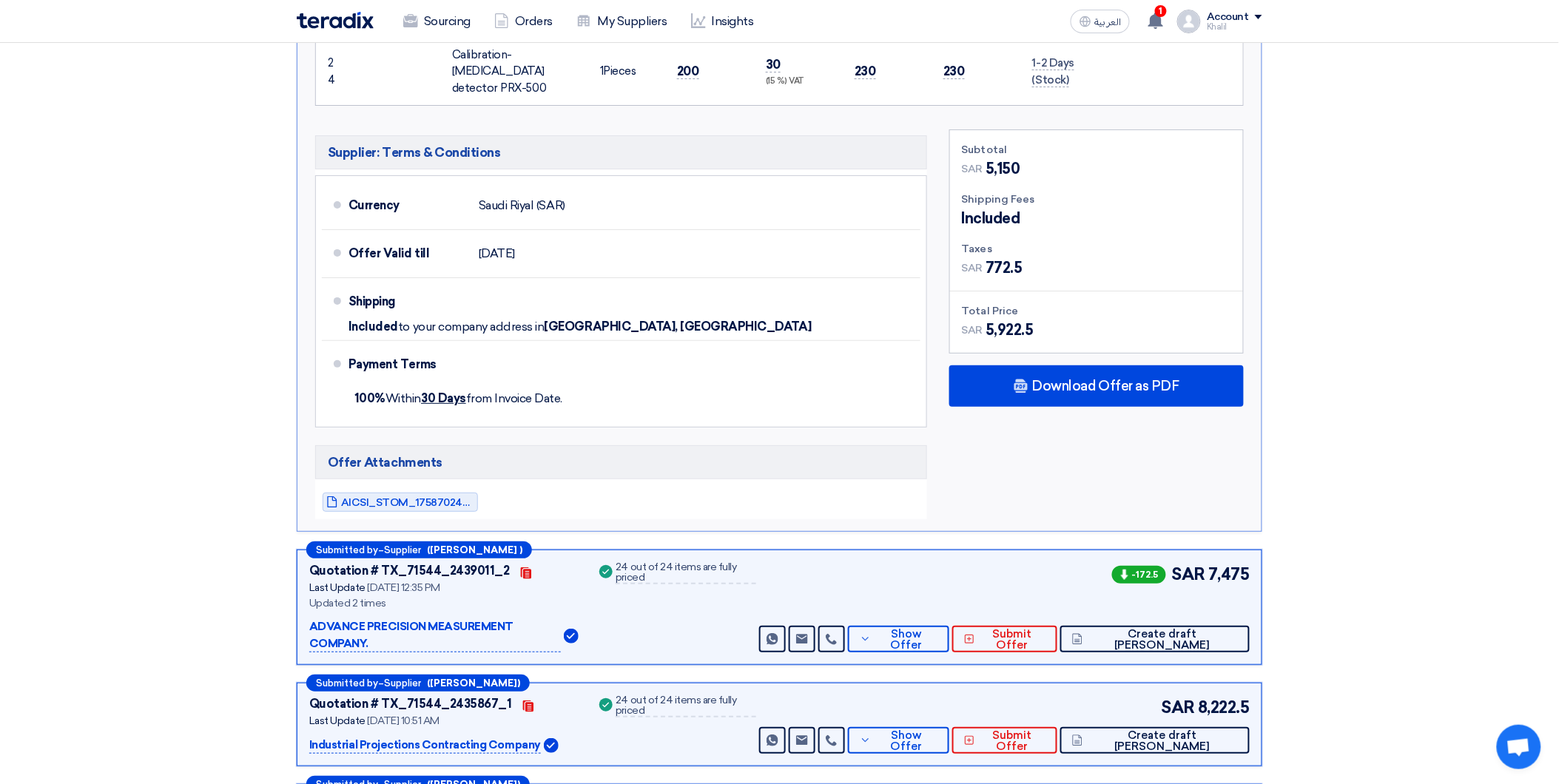
scroll to position [2054, 0]
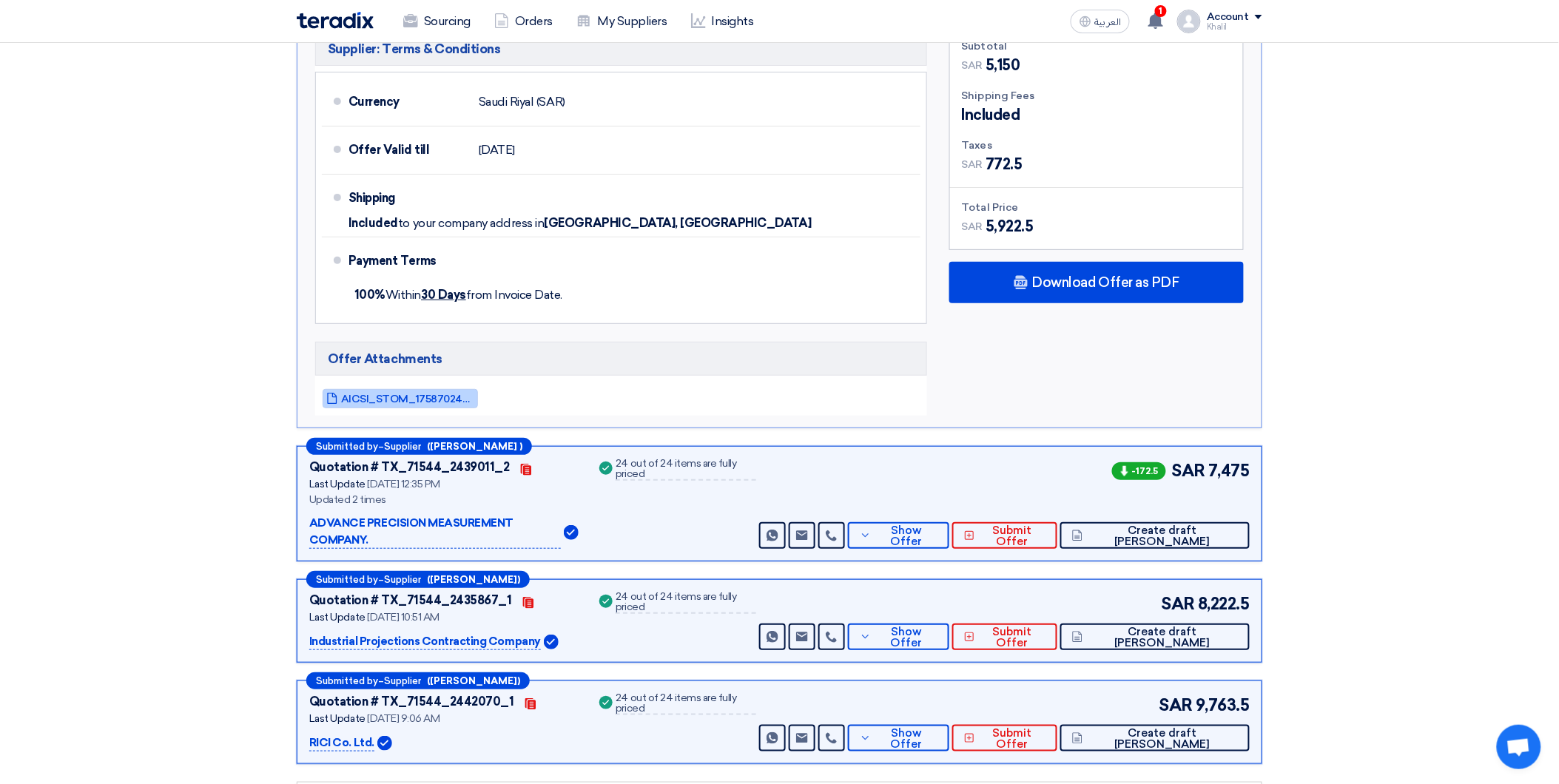
click at [398, 394] on span "AICSI_STOM_1758702463542.pdf" at bounding box center [408, 399] width 133 height 11
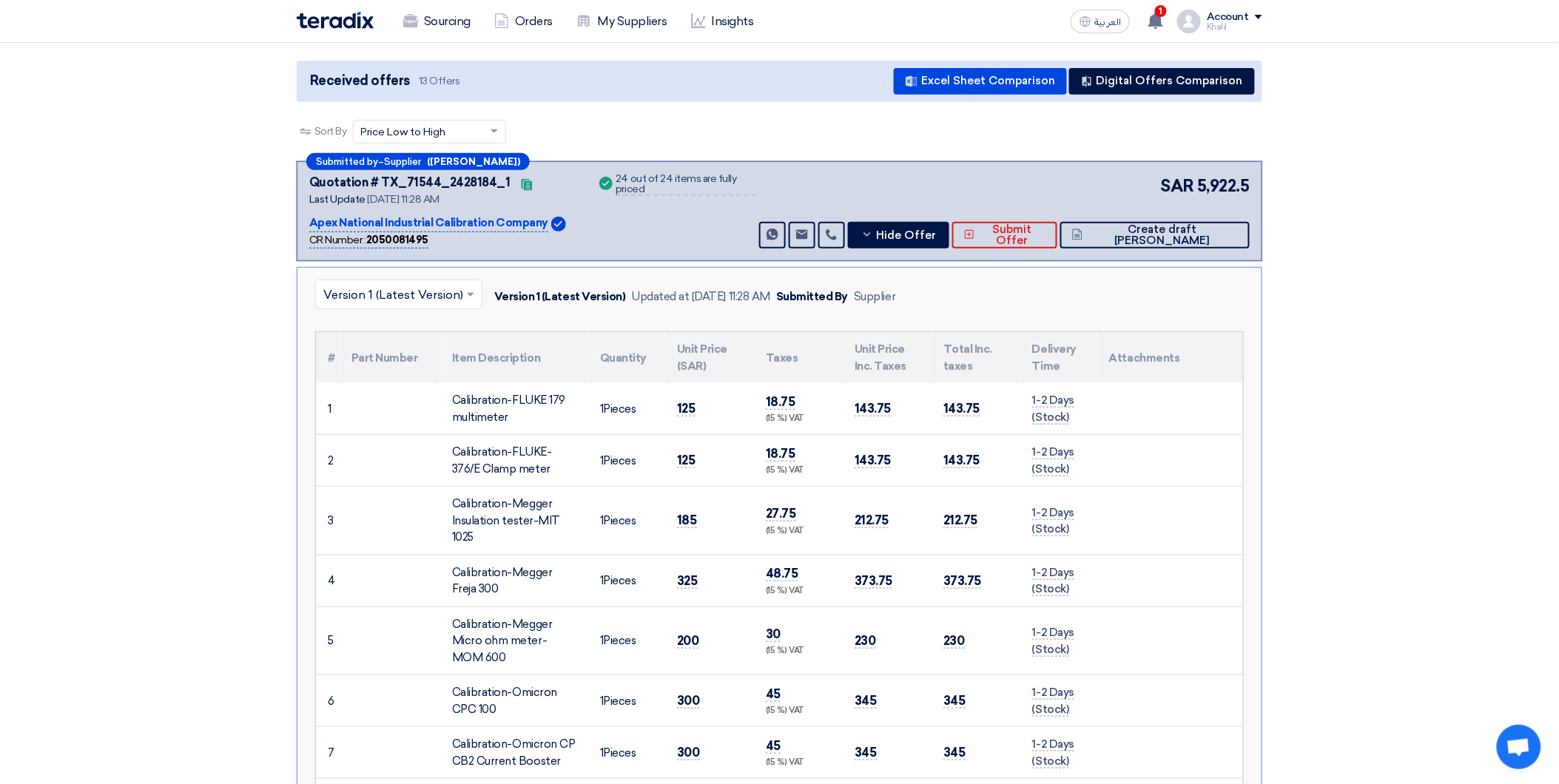
scroll to position [0, 0]
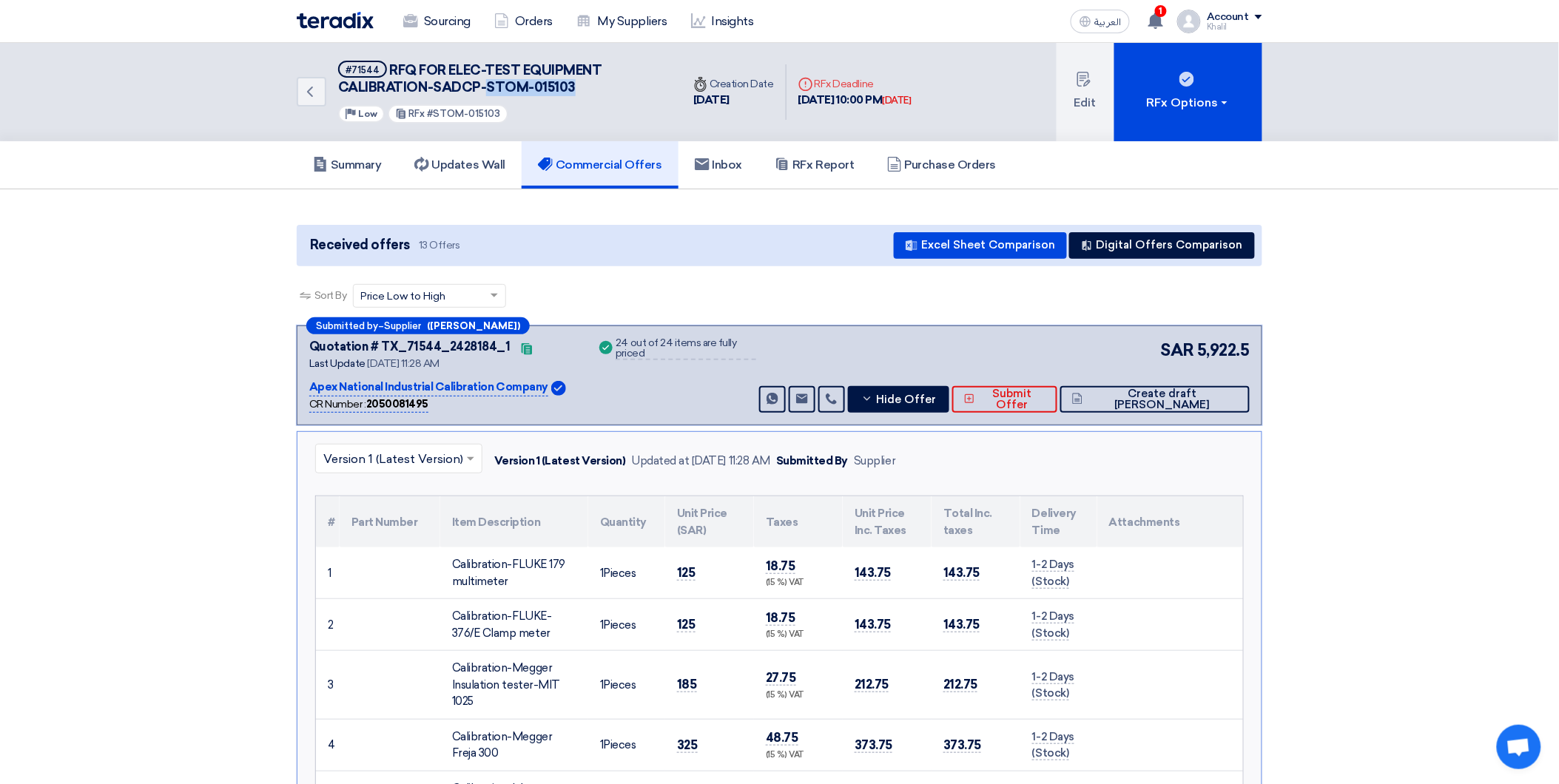
drag, startPoint x: 580, startPoint y: 89, endPoint x: 490, endPoint y: 82, distance: 90.3
click at [490, 82] on h5 "#71544 RFQ FOR ELEC-TEST EQUIPMENT CALIBRATION-SADCP-STOM-015103" at bounding box center [501, 78] width 326 height 36
copy span "STOM-015103"
